Goal: Transaction & Acquisition: Purchase product/service

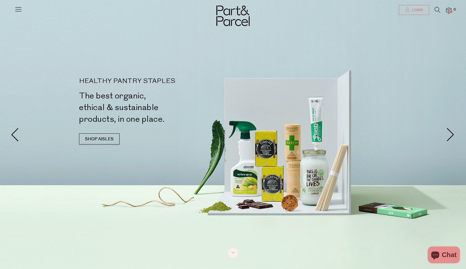
click at [405, 12] on link "Login" at bounding box center [414, 10] width 30 height 10
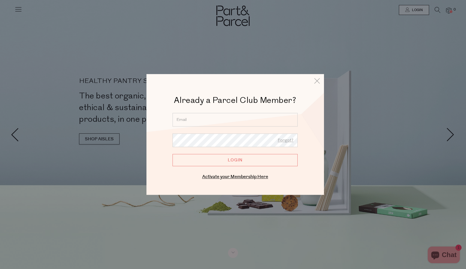
type input "hello@saraeshu.com"
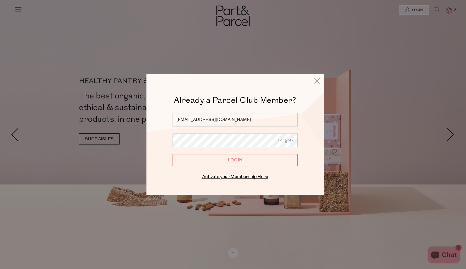
click at [229, 158] on input "Login" at bounding box center [235, 160] width 125 height 12
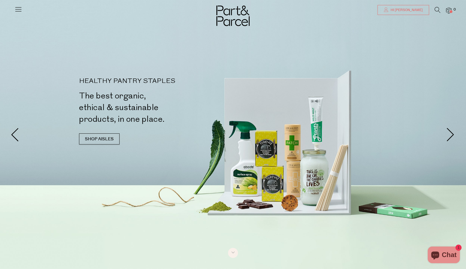
click at [412, 12] on span "Hi Sara" at bounding box center [406, 10] width 34 height 5
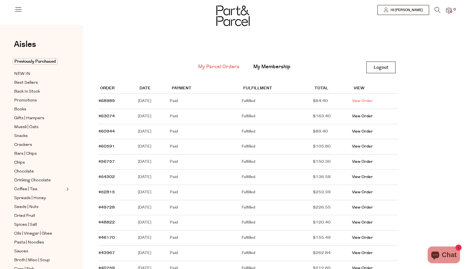
click at [368, 102] on link "View Order" at bounding box center [362, 101] width 21 height 6
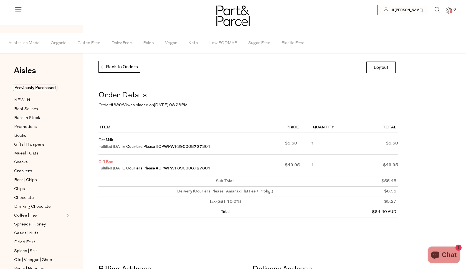
click at [104, 161] on link "Gift Box" at bounding box center [106, 162] width 14 height 6
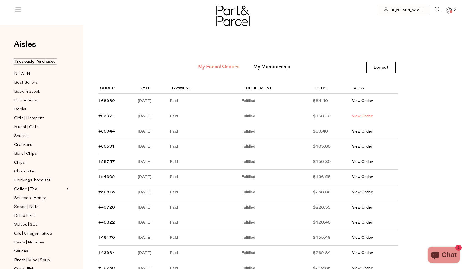
click at [368, 115] on link "View Order" at bounding box center [362, 116] width 21 height 6
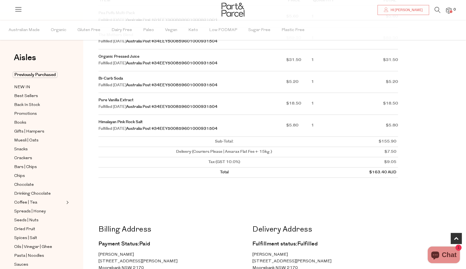
scroll to position [127, 0]
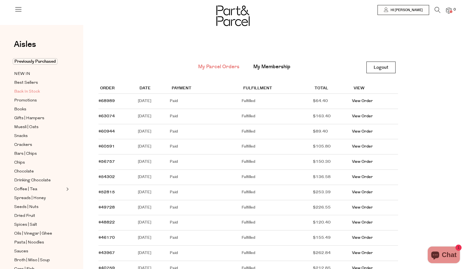
click at [31, 91] on span "Back In Stock" at bounding box center [27, 92] width 26 height 7
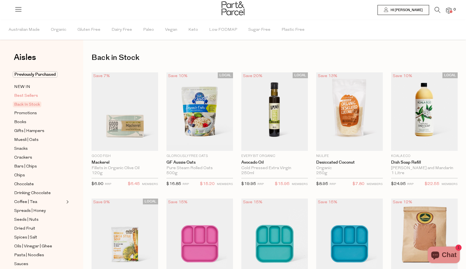
click at [26, 97] on span "Best Sellers" at bounding box center [26, 96] width 24 height 7
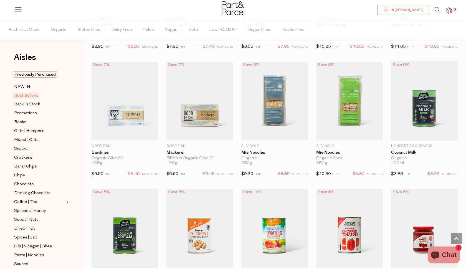
scroll to position [400, 0]
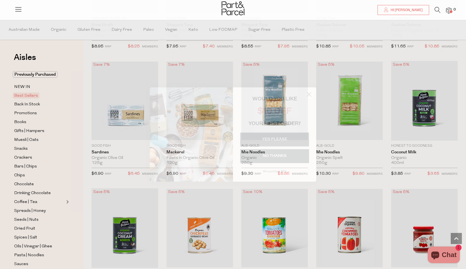
click at [271, 139] on button "YES PLEASE" at bounding box center [274, 140] width 69 height 14
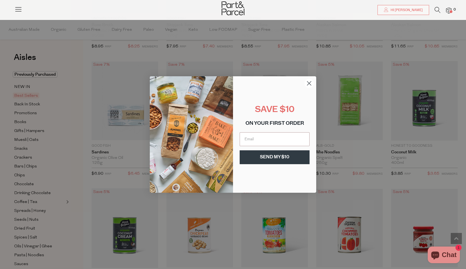
click at [311, 84] on circle "Close dialog" at bounding box center [309, 83] width 9 height 9
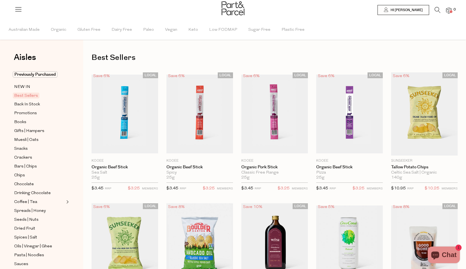
scroll to position [0, 0]
click at [437, 10] on icon at bounding box center [438, 10] width 6 height 6
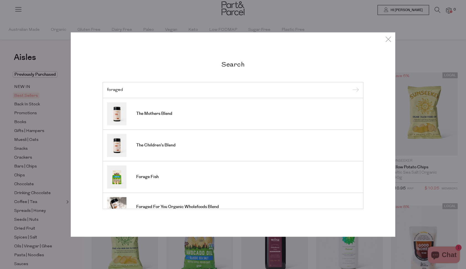
type input "foraged"
click at [355, 90] on input "submit" at bounding box center [355, 90] width 8 height 8
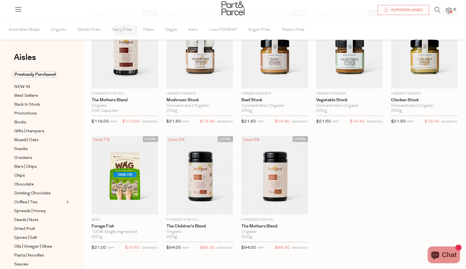
scroll to position [52, 0]
click at [277, 210] on span "Add To Parcel" at bounding box center [275, 209] width 34 height 6
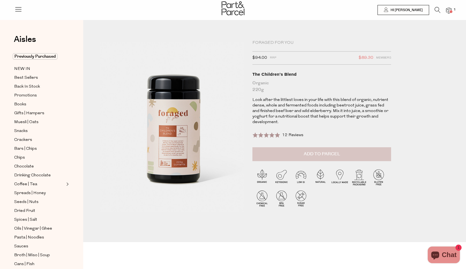
click at [320, 155] on span "Add to Parcel" at bounding box center [322, 154] width 36 height 6
click at [448, 11] on img at bounding box center [449, 10] width 6 height 6
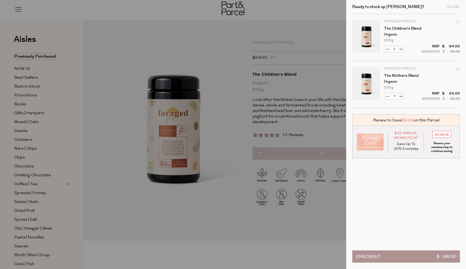
click at [457, 69] on icon "Remove The Mothers Blend" at bounding box center [458, 69] width 4 height 4
type input "Add Membership"
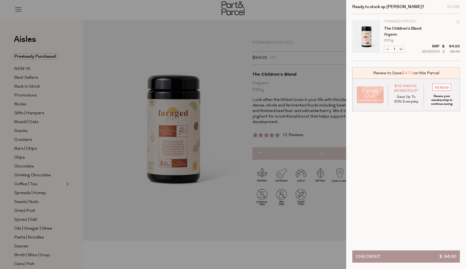
click at [458, 22] on icon "Remove The Children's Blend" at bounding box center [458, 22] width 4 height 4
type input "Add Membership"
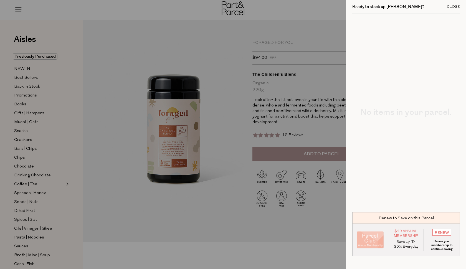
click at [453, 7] on div "Close" at bounding box center [453, 7] width 13 height 4
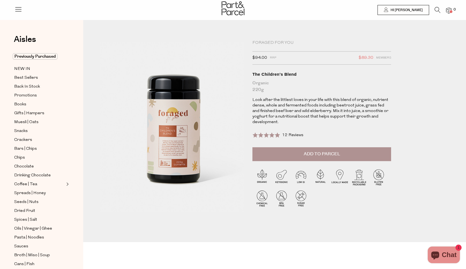
click at [454, 10] on span "0" at bounding box center [454, 9] width 5 height 5
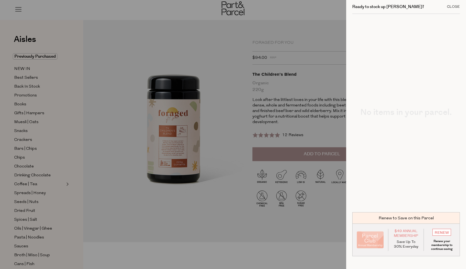
click at [451, 7] on div "Close" at bounding box center [453, 7] width 13 height 4
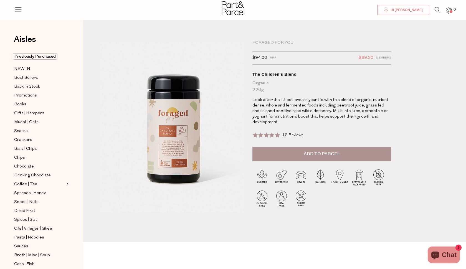
click at [415, 9] on span "Hi [PERSON_NAME]" at bounding box center [406, 10] width 34 height 5
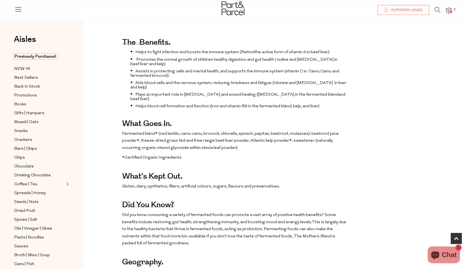
scroll to position [226, 0]
